Goal: Use online tool/utility

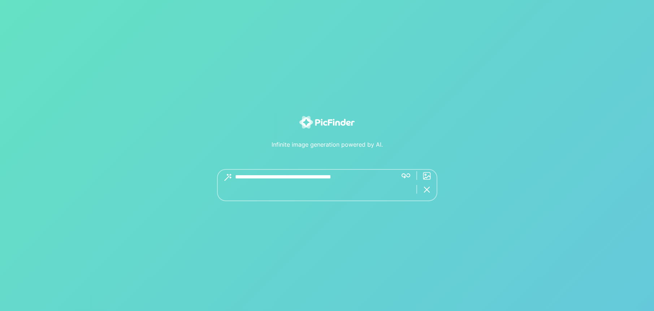
click at [335, 244] on div "Infinite image generation powered by AI. Get great images with 5+ word descript…" at bounding box center [327, 155] width 654 height 311
drag, startPoint x: 335, startPoint y: 244, endPoint x: 322, endPoint y: 246, distance: 13.1
click at [322, 246] on div "Infinite image generation powered by AI. Get great images with 5+ word descript…" at bounding box center [327, 155] width 654 height 311
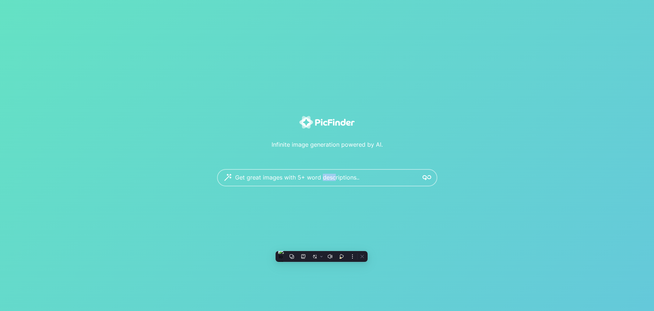
click at [428, 177] on img at bounding box center [427, 177] width 9 height 9
click at [430, 175] on img at bounding box center [427, 177] width 9 height 9
click at [223, 176] on div "Get great images with 5+ word descriptions.." at bounding box center [327, 177] width 220 height 17
click at [227, 175] on div "Get great images with 5+ word descriptions.." at bounding box center [327, 177] width 220 height 17
